Goal: Task Accomplishment & Management: Use online tool/utility

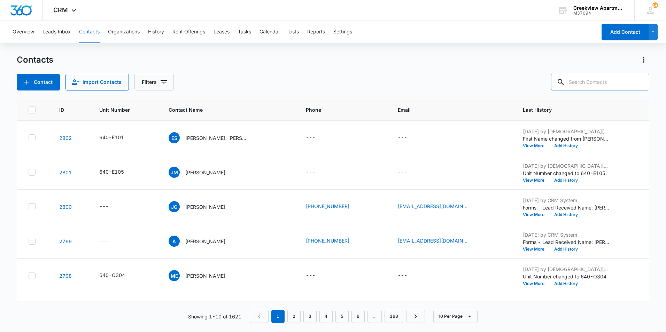
click at [582, 83] on input "text" at bounding box center [600, 82] width 98 height 17
type input "238"
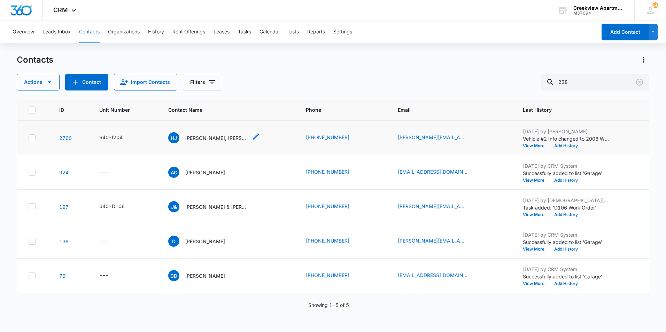
click at [223, 138] on p "[PERSON_NAME], [PERSON_NAME]" at bounding box center [216, 137] width 63 height 7
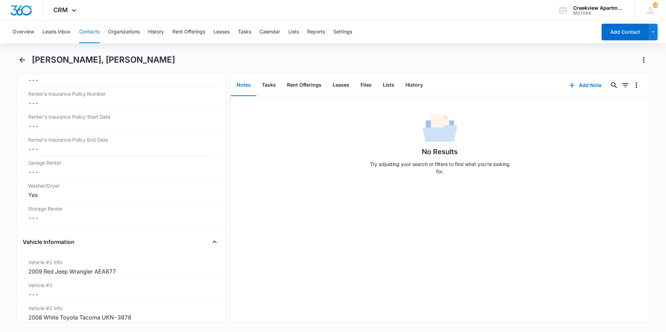
scroll to position [1010, 0]
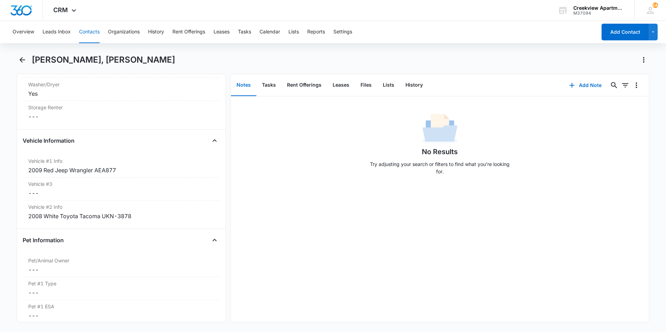
click at [96, 33] on button "Contacts" at bounding box center [89, 32] width 21 height 22
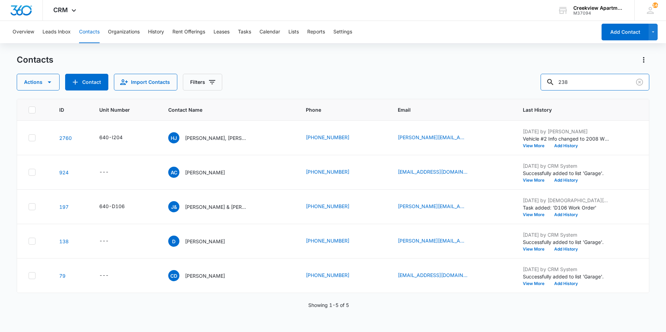
drag, startPoint x: 579, startPoint y: 81, endPoint x: 533, endPoint y: 77, distance: 46.1
click at [533, 78] on div "Actions Contact Import Contacts Filters 238" at bounding box center [333, 82] width 632 height 17
type input "mustang"
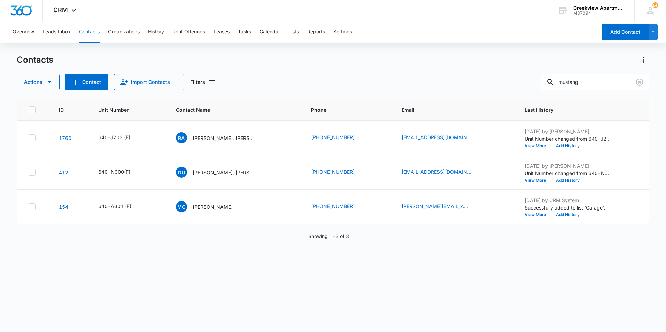
drag, startPoint x: 588, startPoint y: 81, endPoint x: 502, endPoint y: 88, distance: 86.6
click at [502, 88] on div "Actions Contact Import Contacts Filters mustang" at bounding box center [333, 82] width 632 height 17
click at [539, 68] on div "Contacts Actions Contact Import Contacts Filters" at bounding box center [333, 72] width 632 height 36
click at [379, 66] on div "Contacts Actions Contact Import Contacts Filters" at bounding box center [333, 72] width 632 height 36
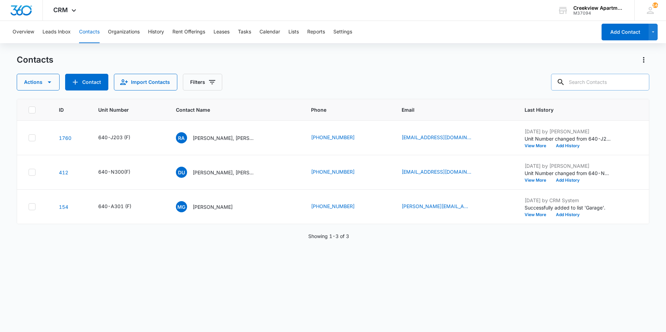
click at [566, 81] on div at bounding box center [560, 82] width 11 height 17
click at [578, 77] on input "text" at bounding box center [600, 82] width 98 height 17
type input "j306"
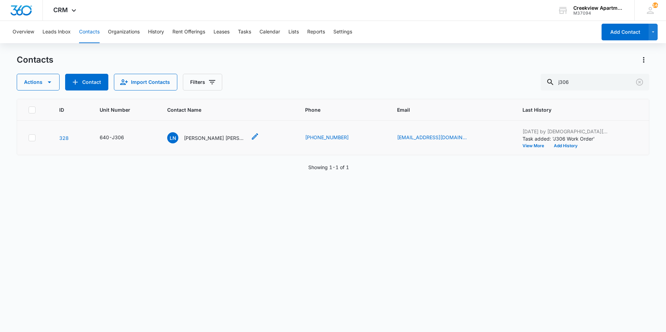
click at [238, 138] on p "[PERSON_NAME] [PERSON_NAME]" at bounding box center [215, 137] width 63 height 7
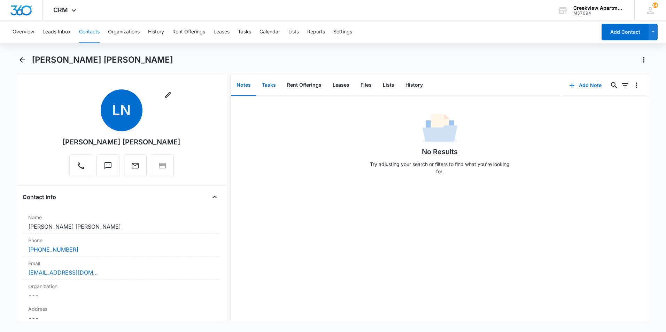
click at [270, 85] on button "Tasks" at bounding box center [268, 86] width 25 height 22
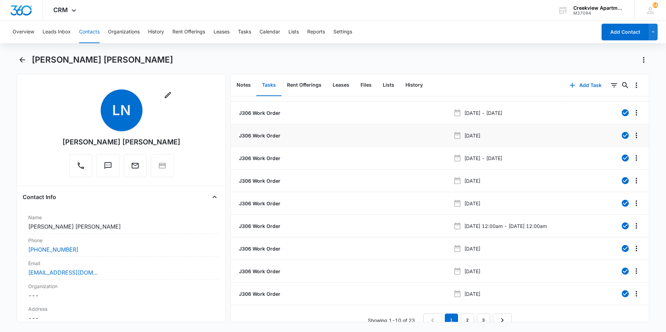
scroll to position [28, 0]
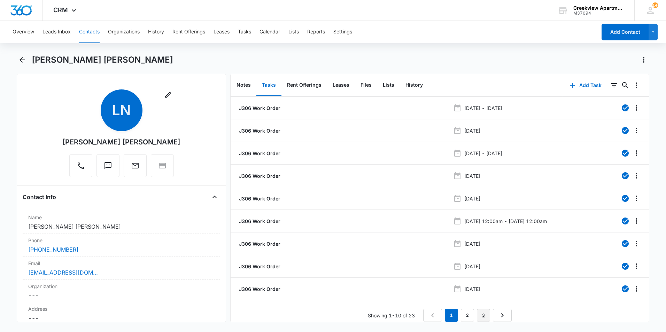
click at [481, 310] on link "3" at bounding box center [483, 315] width 13 height 13
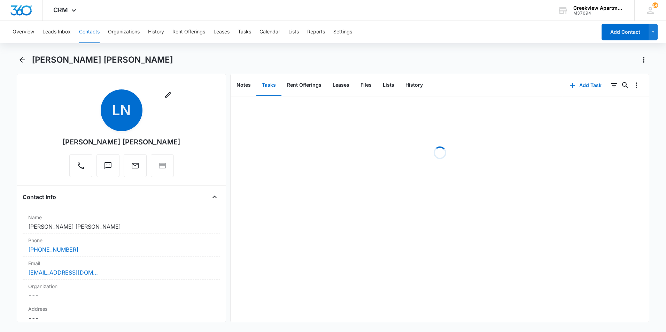
scroll to position [0, 0]
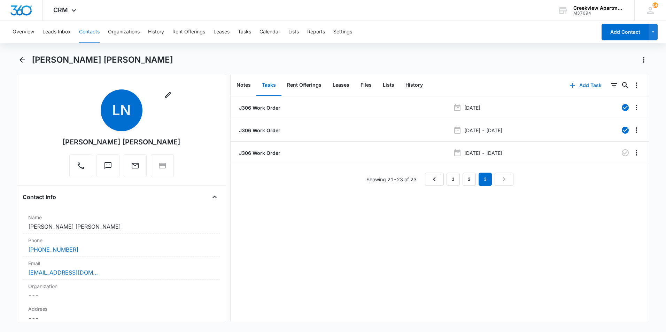
click at [574, 88] on button "Add Task" at bounding box center [585, 85] width 46 height 17
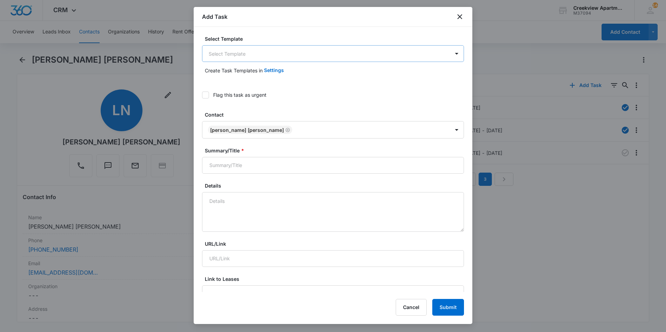
click at [314, 58] on body "CRM Apps Reputation Websites Forms CRM Email Social Content Ads Intelligence Fi…" at bounding box center [333, 166] width 666 height 332
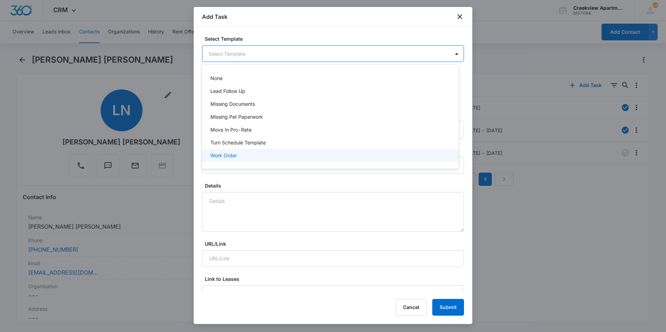
click at [238, 159] on div "Work Order" at bounding box center [330, 155] width 257 height 13
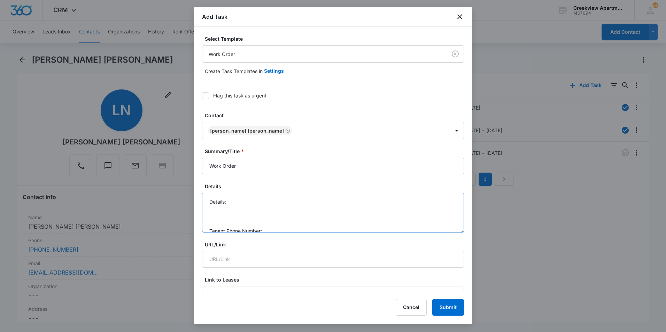
click at [236, 202] on textarea "Details: Tenant Phone Number: Call Before:" at bounding box center [333, 213] width 262 height 40
type textarea "Details: Dish Tenant Phone Number: Call Before:"
click at [404, 310] on button "Cancel" at bounding box center [410, 307] width 31 height 17
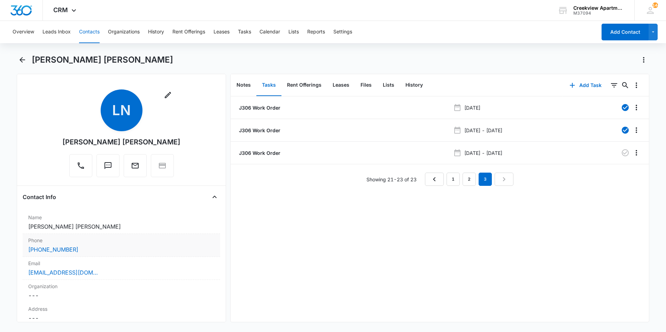
click at [98, 253] on div "[PHONE_NUMBER]" at bounding box center [121, 249] width 186 height 8
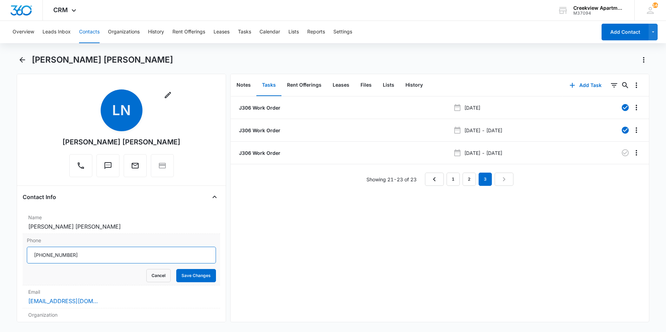
click at [94, 252] on input "Phone" at bounding box center [121, 255] width 189 height 17
click at [238, 270] on div "J306 Work Order [DATE] J306 Work Order [DATE] - [DATE] J306 Work Order [DATE] -…" at bounding box center [439, 209] width 418 height 226
click at [80, 255] on input "Phone" at bounding box center [121, 255] width 189 height 17
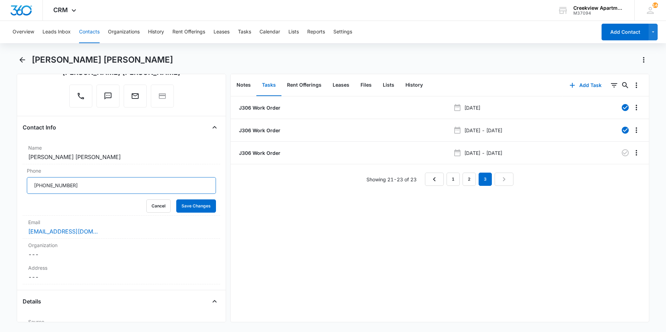
scroll to position [35, 0]
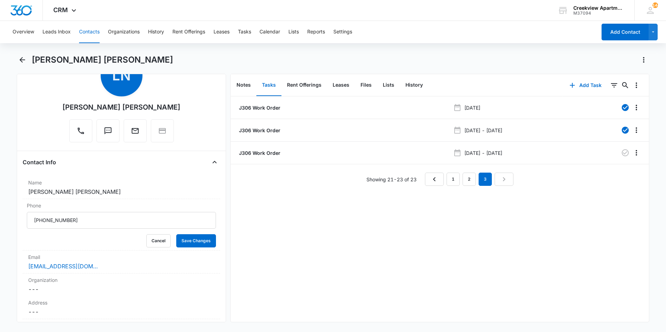
click at [330, 227] on div "J306 Work Order [DATE] J306 Work Order [DATE] - [DATE] J306 Work Order [DATE] -…" at bounding box center [439, 209] width 418 height 226
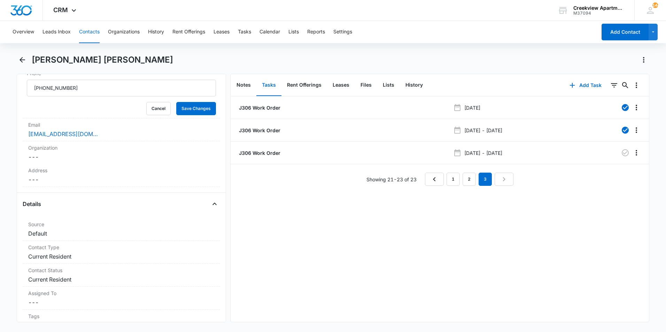
scroll to position [104, 0]
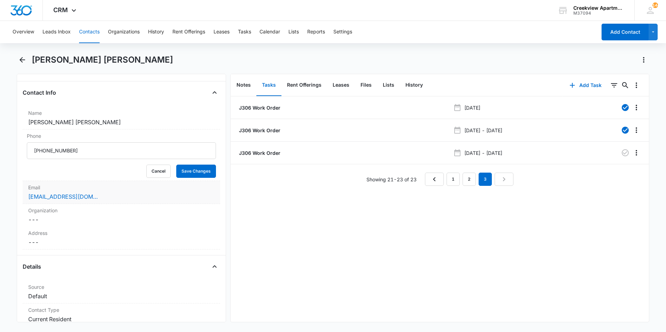
click at [100, 199] on div "[EMAIL_ADDRESS][DOMAIN_NAME]" at bounding box center [121, 197] width 186 height 8
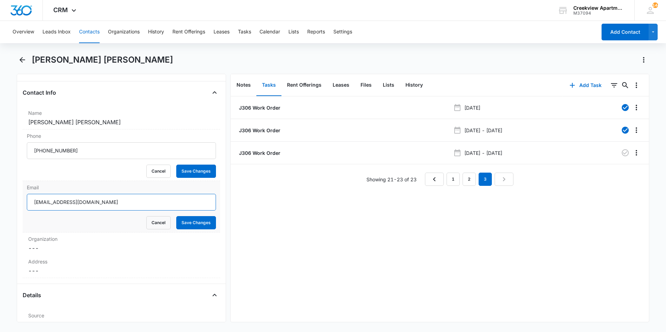
click at [105, 203] on input "[EMAIL_ADDRESS][DOMAIN_NAME]" at bounding box center [121, 202] width 189 height 17
click at [152, 168] on button "Cancel" at bounding box center [158, 171] width 24 height 13
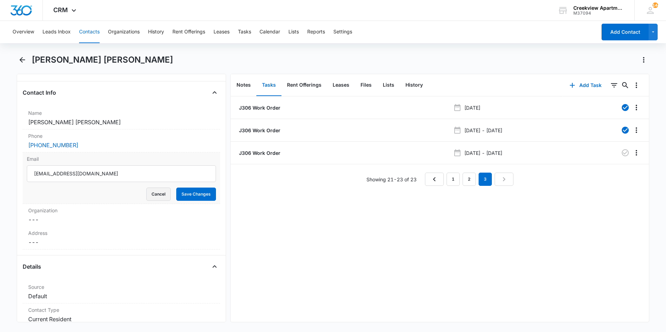
click at [155, 199] on button "Cancel" at bounding box center [158, 194] width 24 height 13
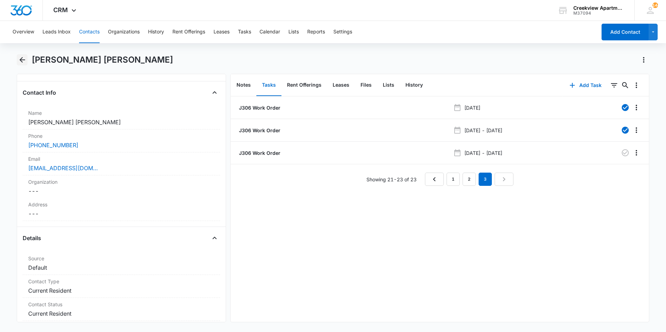
click at [22, 54] on button "Back" at bounding box center [22, 59] width 11 height 11
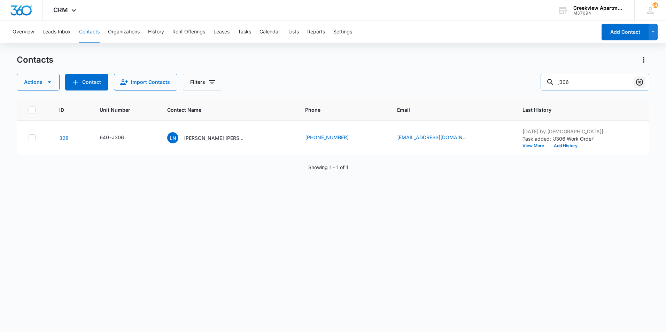
click at [634, 79] on button "Clear" at bounding box center [639, 82] width 11 height 11
